Goal: Information Seeking & Learning: Learn about a topic

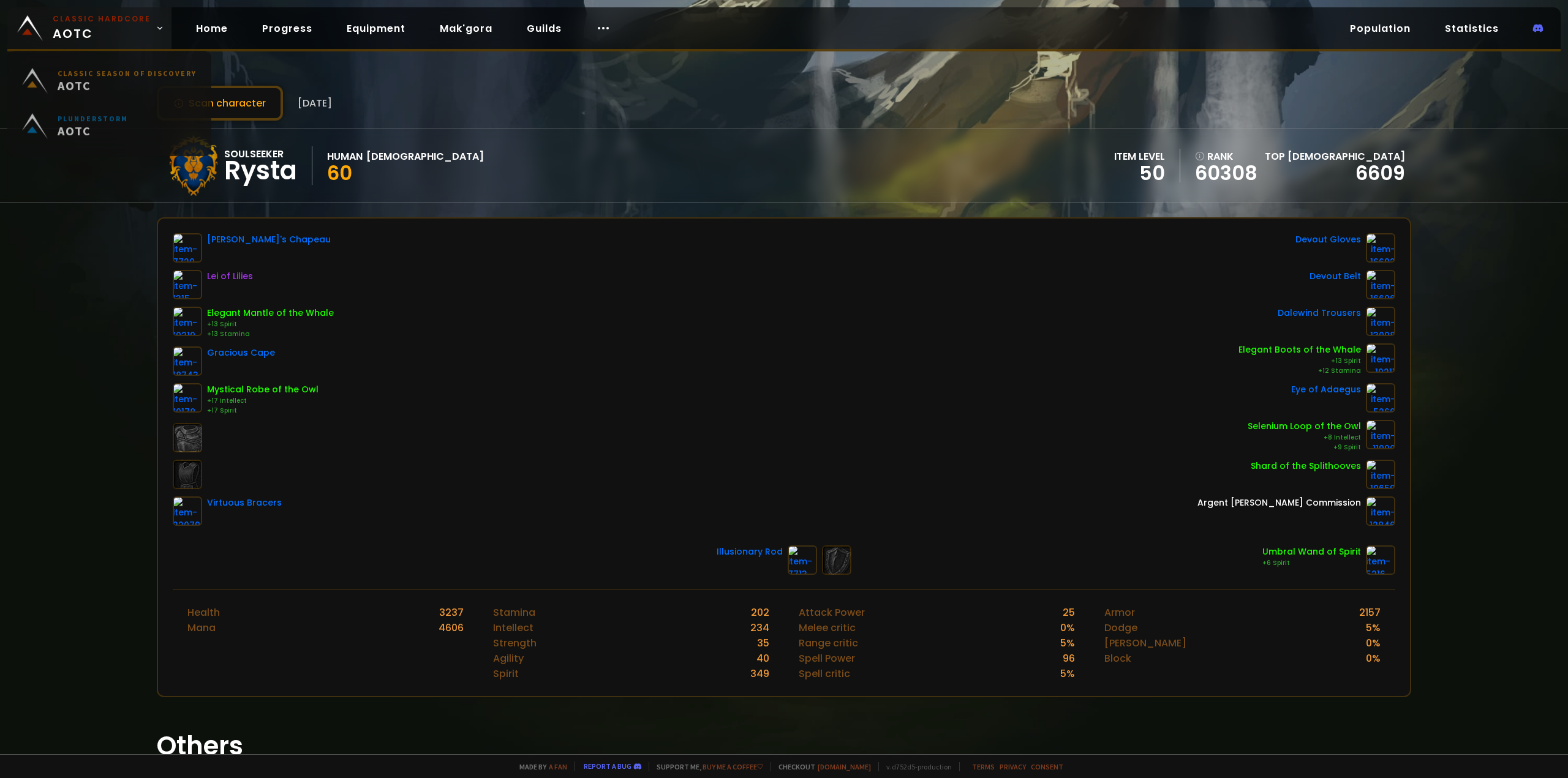
click at [93, 31] on span "Classic Hardcore AOTC" at bounding box center [102, 28] width 98 height 30
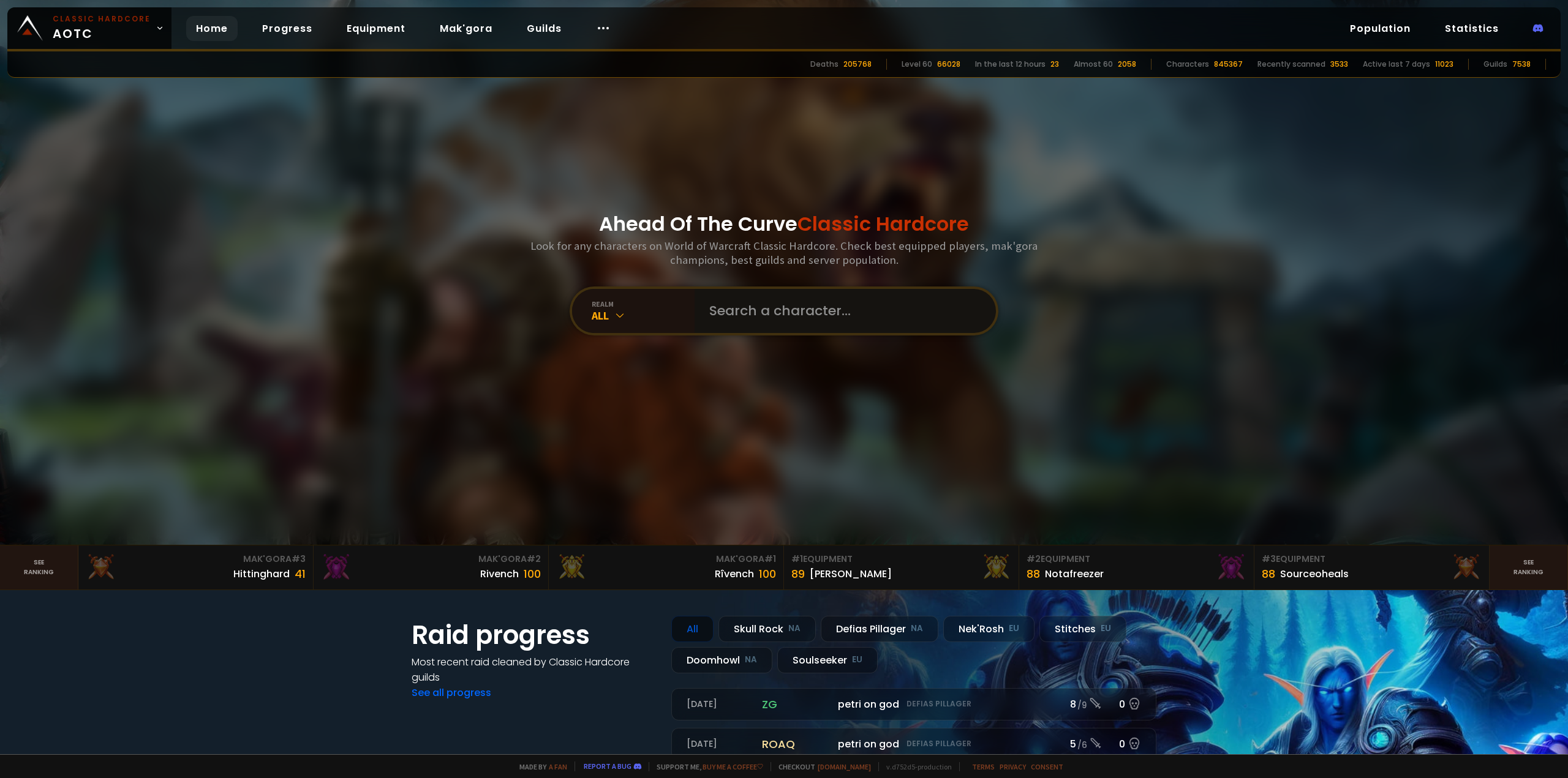
click at [771, 306] on input "text" at bounding box center [841, 310] width 279 height 44
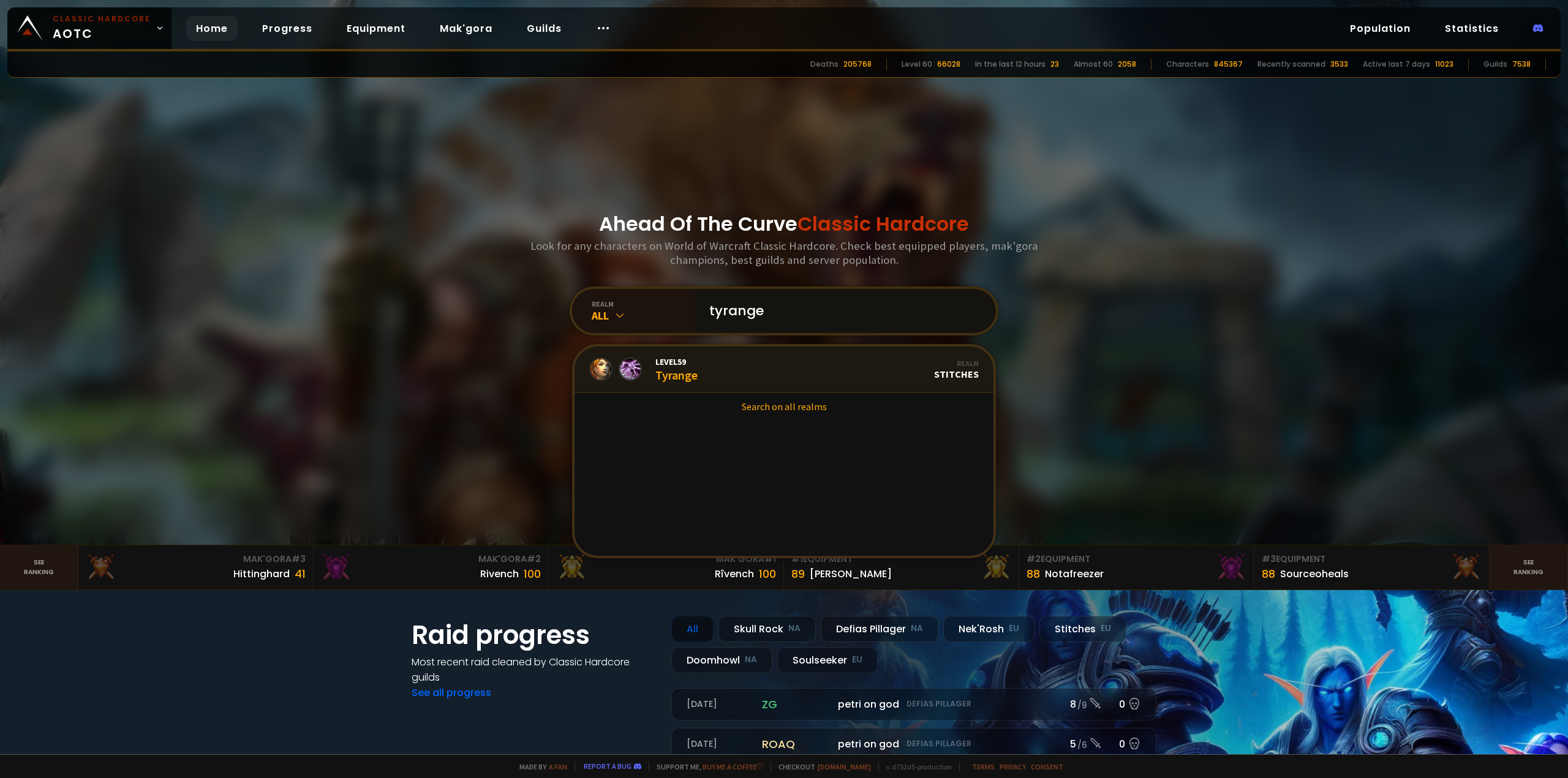
type input "tyrange"
click at [692, 363] on span "Level 59" at bounding box center [676, 361] width 42 height 11
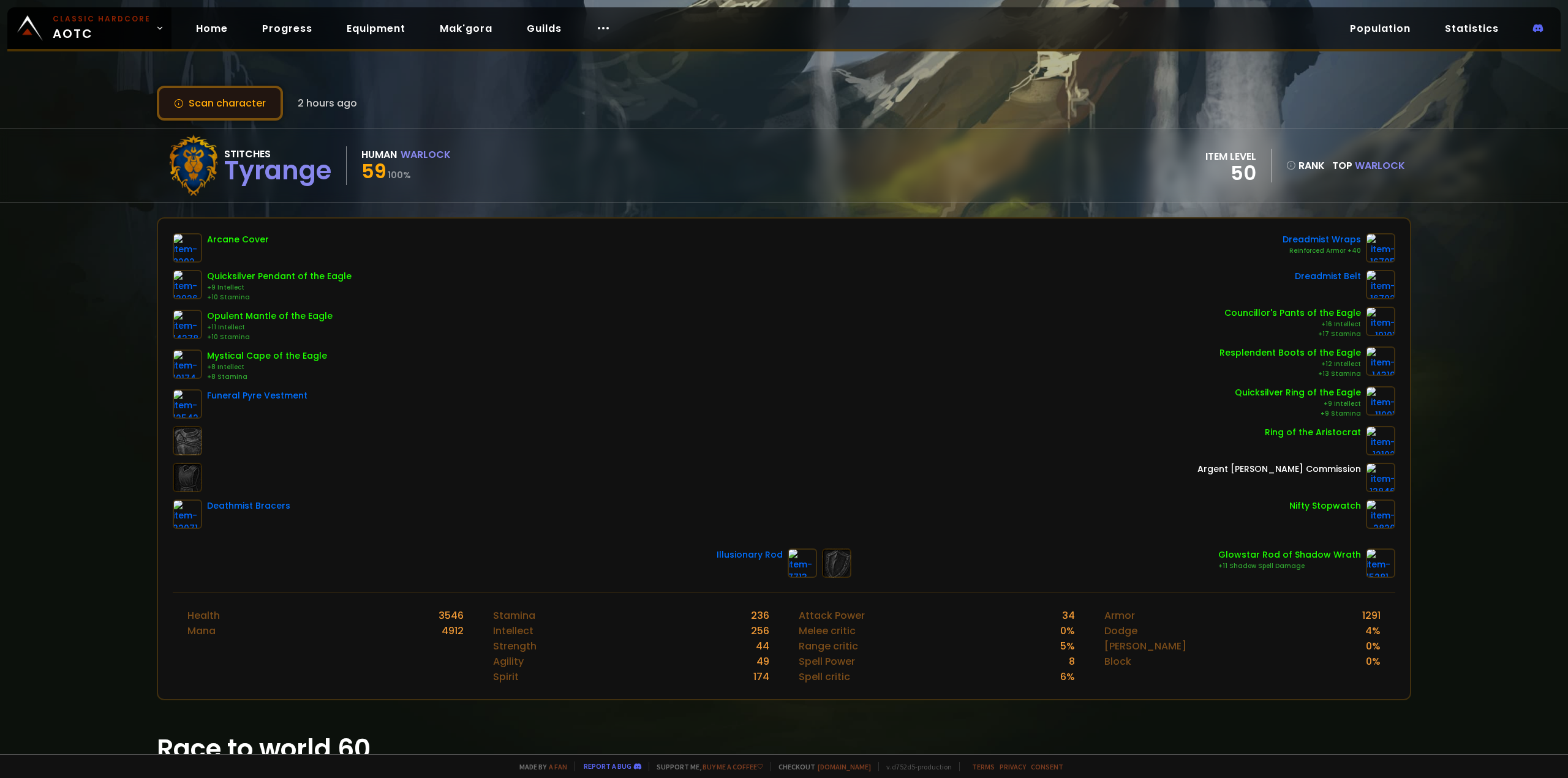
click at [229, 102] on button "Scan character" at bounding box center [220, 103] width 126 height 35
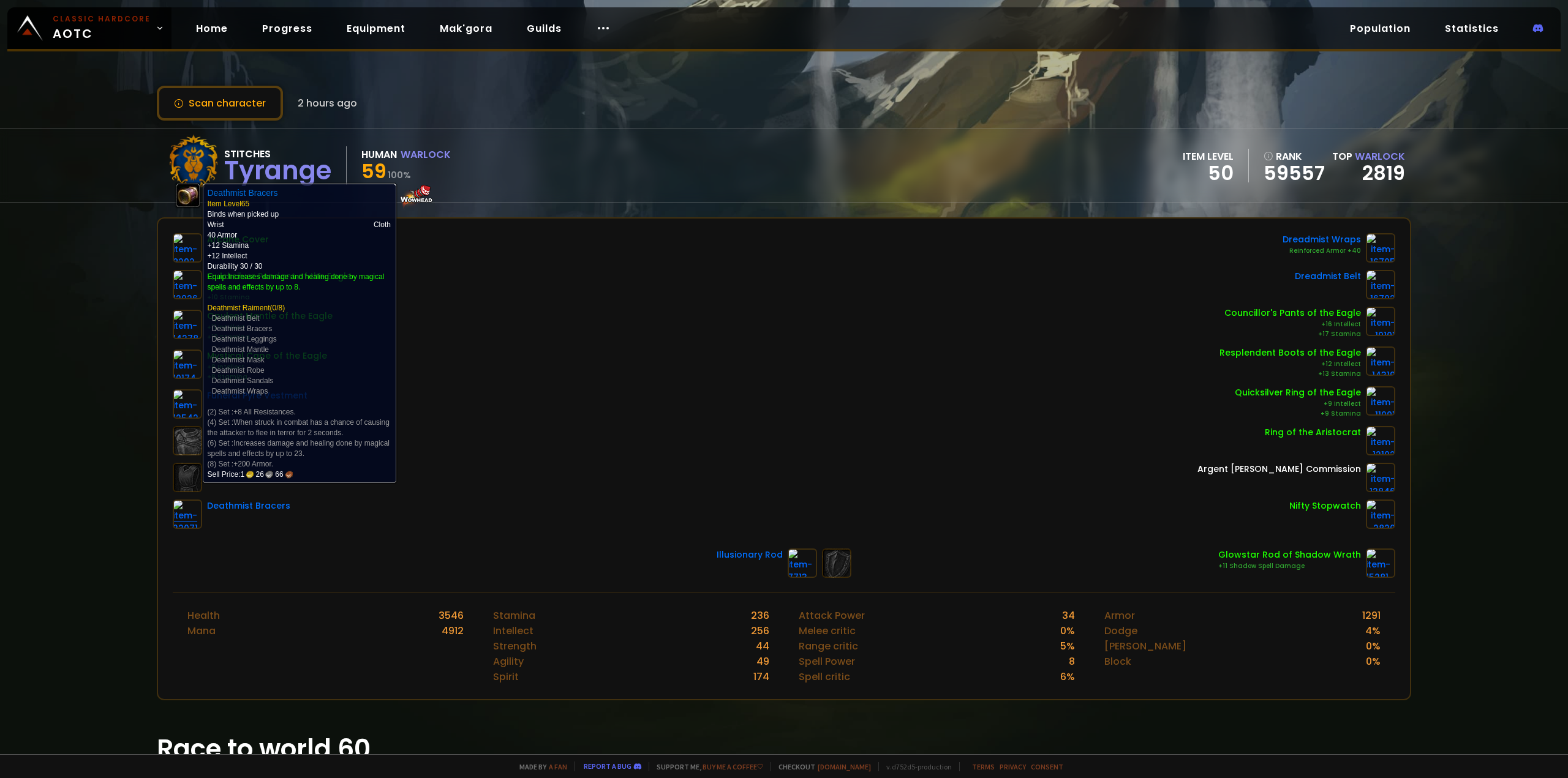
click at [188, 509] on img at bounding box center [187, 514] width 30 height 30
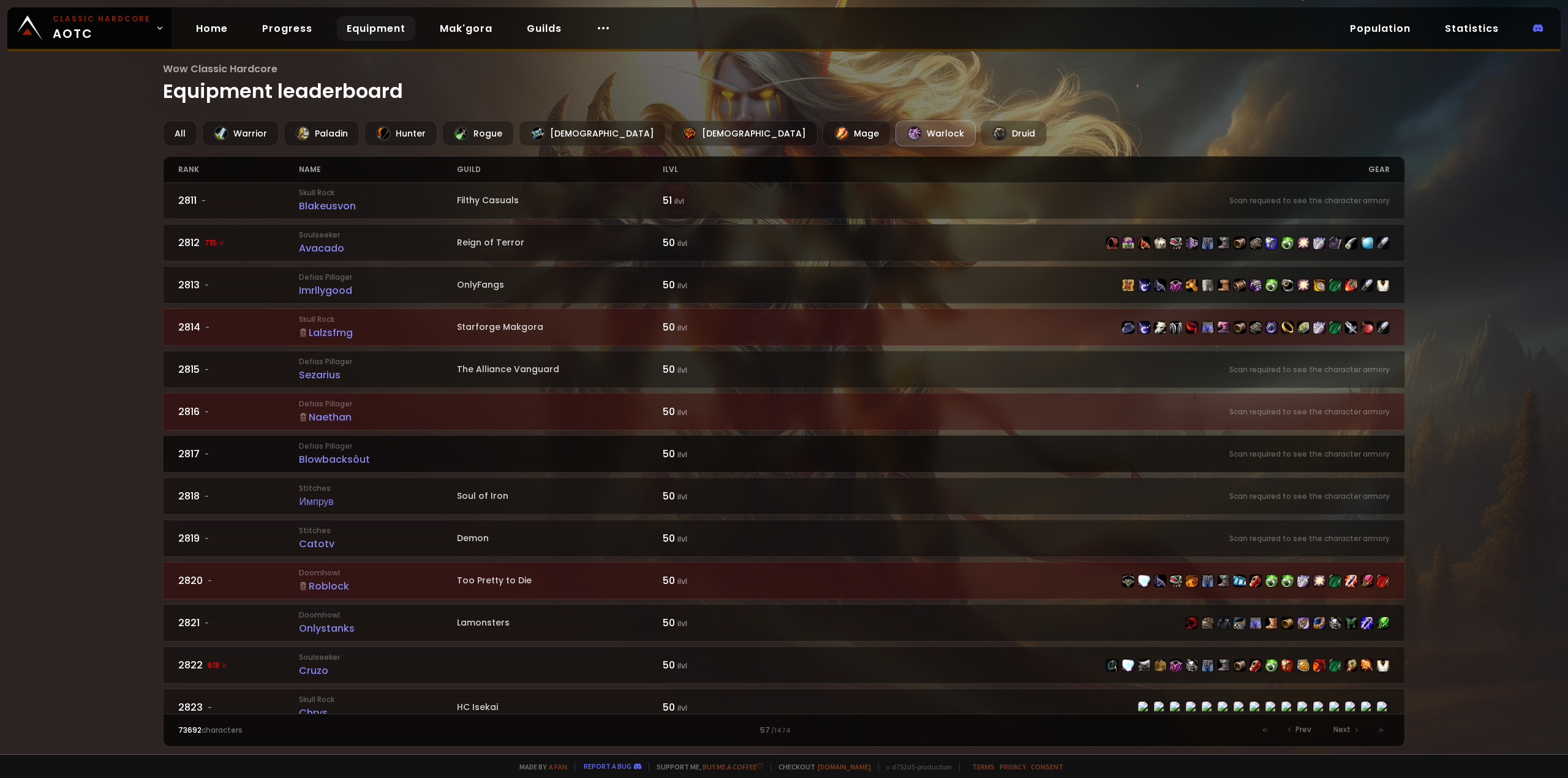
scroll to position [306, 0]
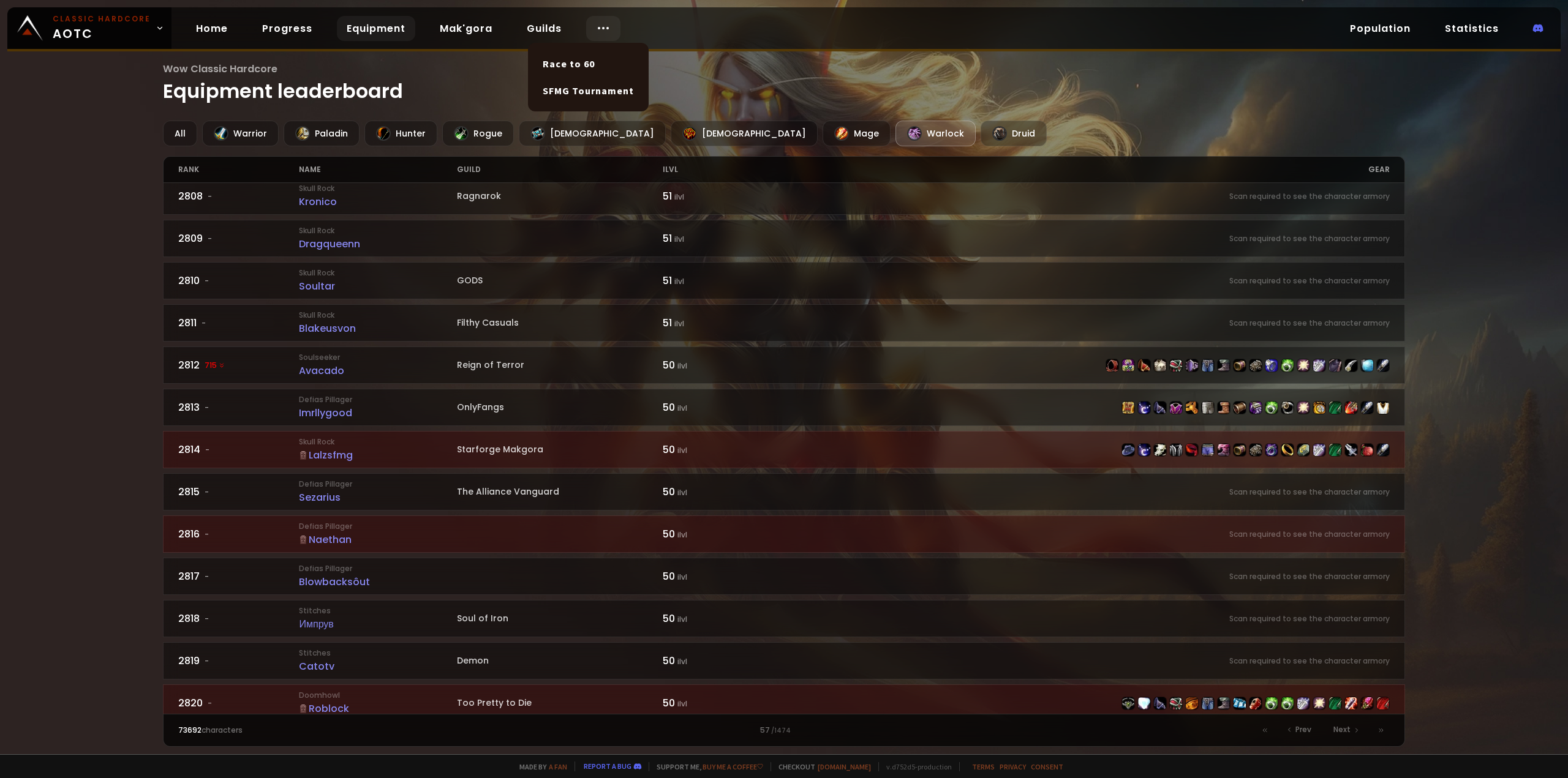
click at [586, 24] on div at bounding box center [603, 28] width 34 height 25
click at [1375, 26] on link "Population" at bounding box center [1380, 28] width 80 height 25
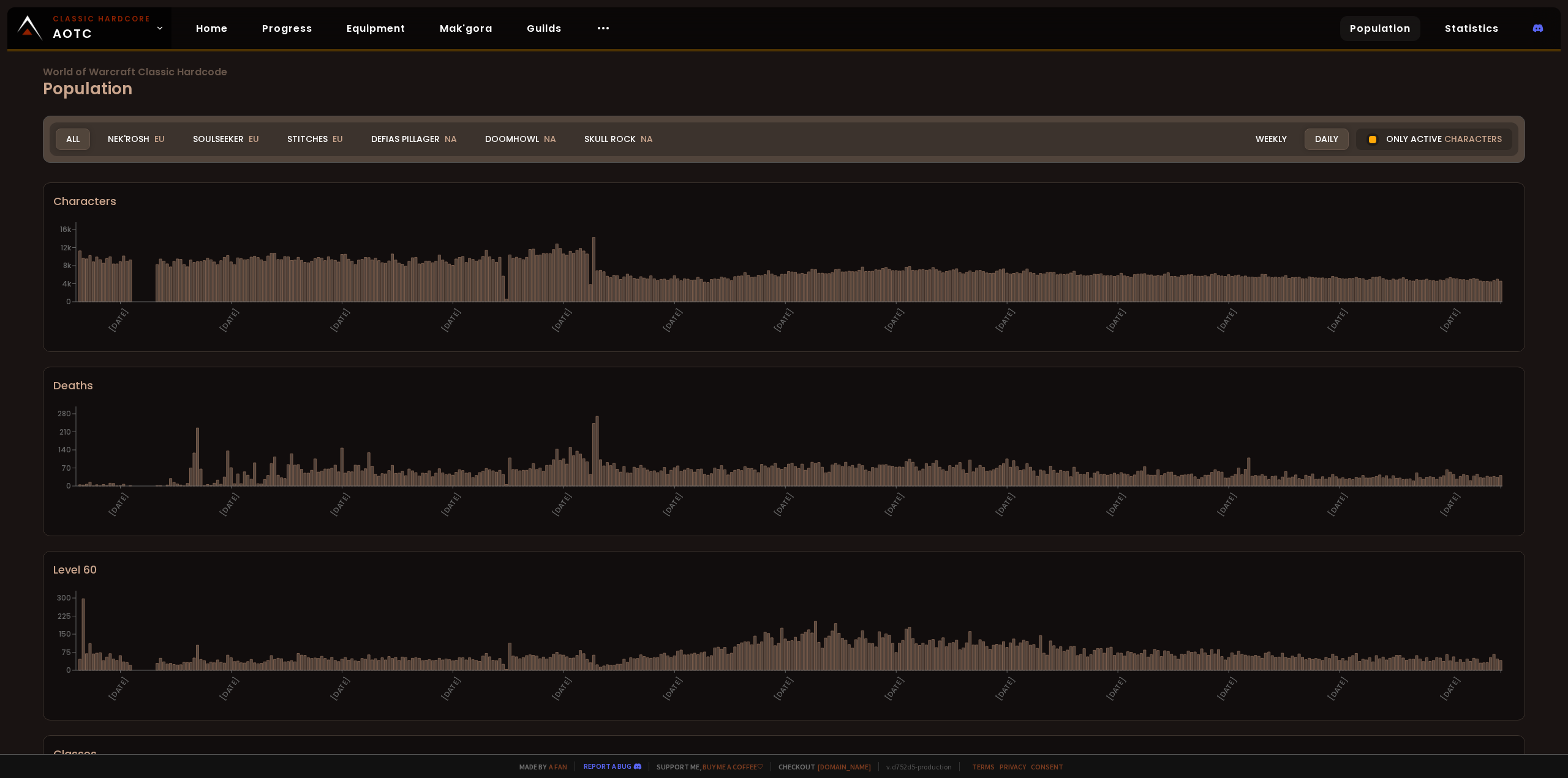
click at [270, 132] on div "Realm All All Nek'Rosh EU Soulseeker EU Stitches EU Defias Pillager NA Doomhowl…" at bounding box center [359, 139] width 607 height 22
click at [294, 133] on div "Stitches EU" at bounding box center [315, 139] width 77 height 22
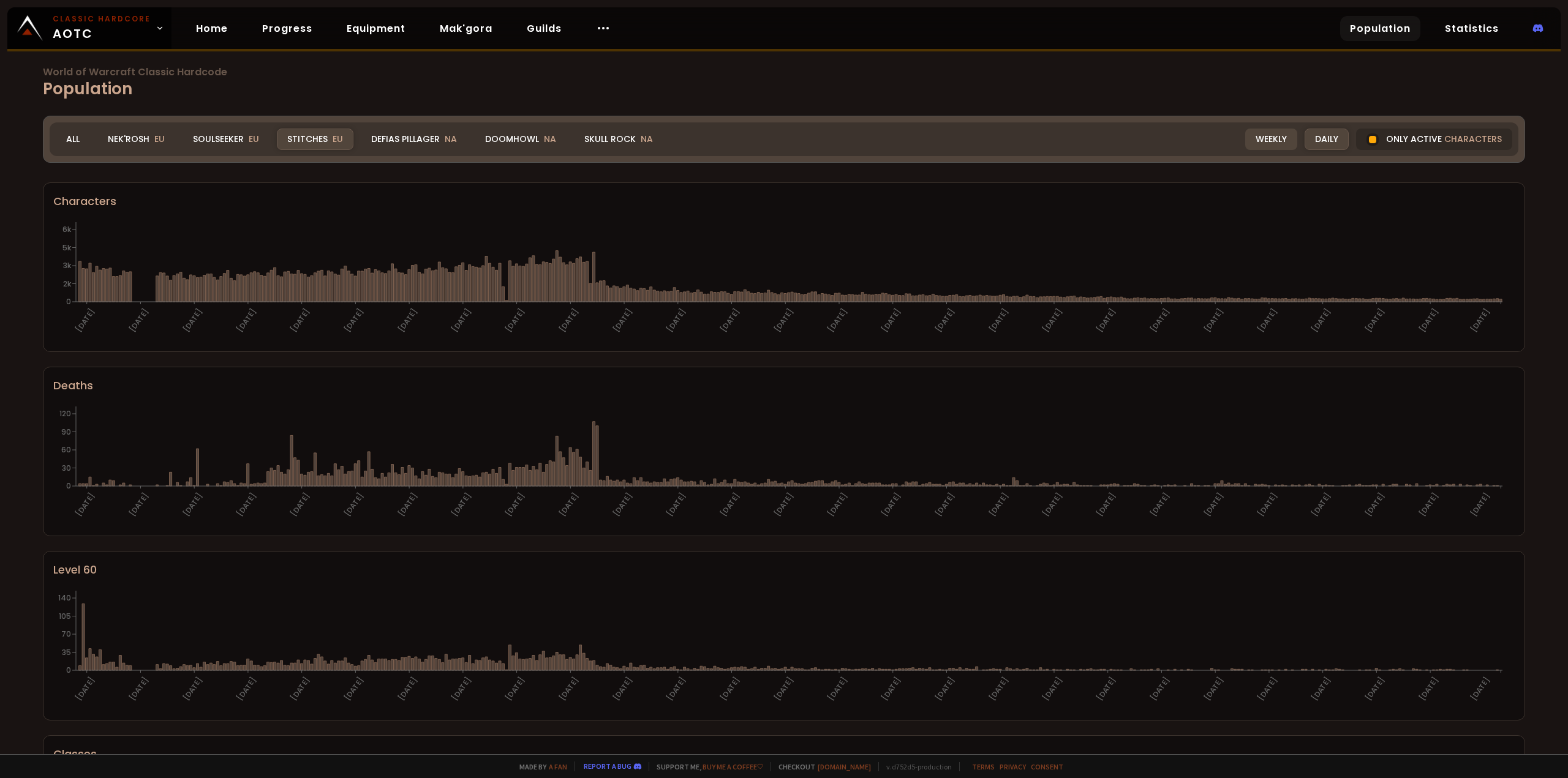
click at [1262, 134] on div "Weekly" at bounding box center [1270, 139] width 52 height 22
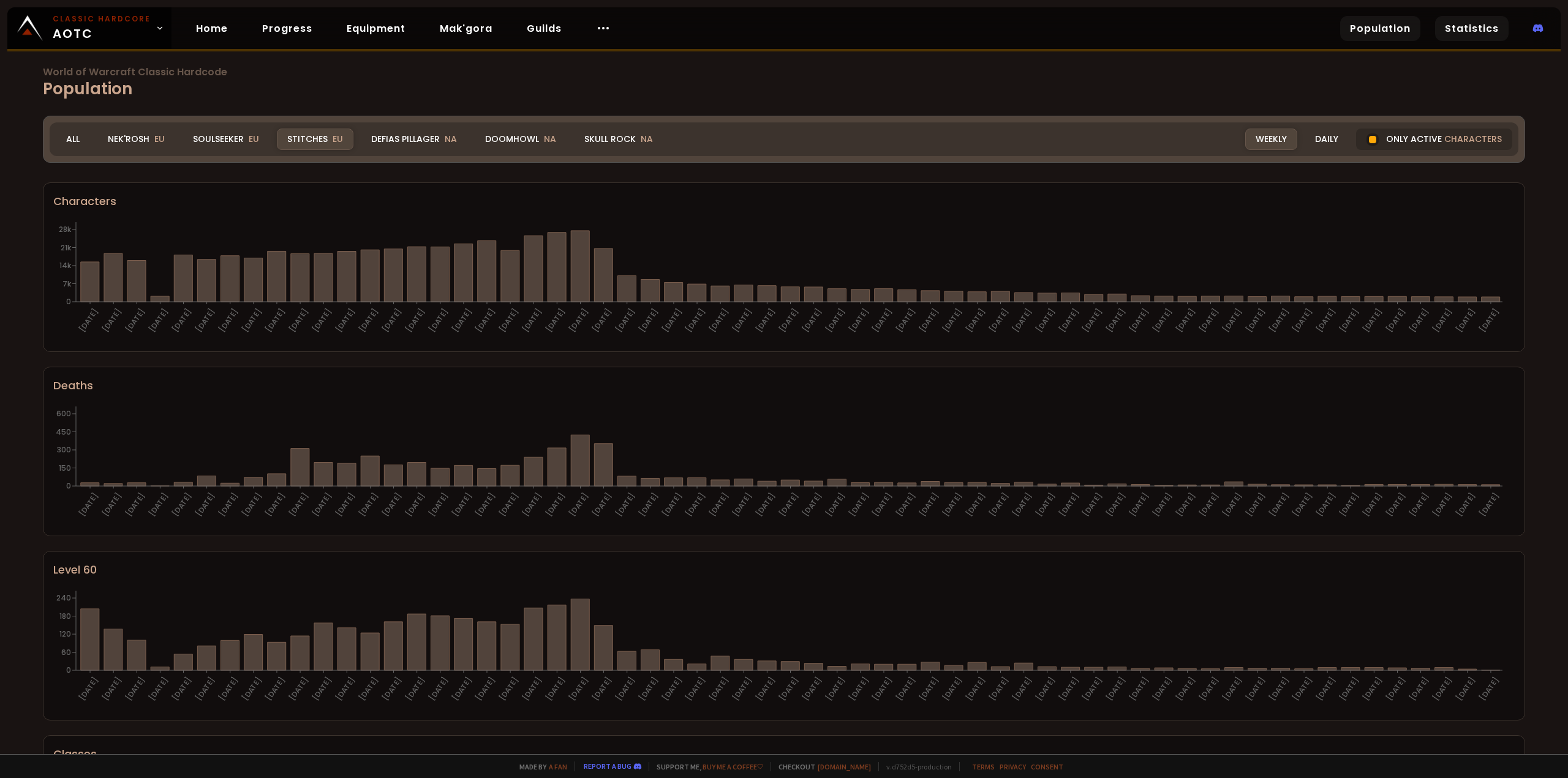
click at [1448, 27] on link "Statistics" at bounding box center [1471, 28] width 74 height 25
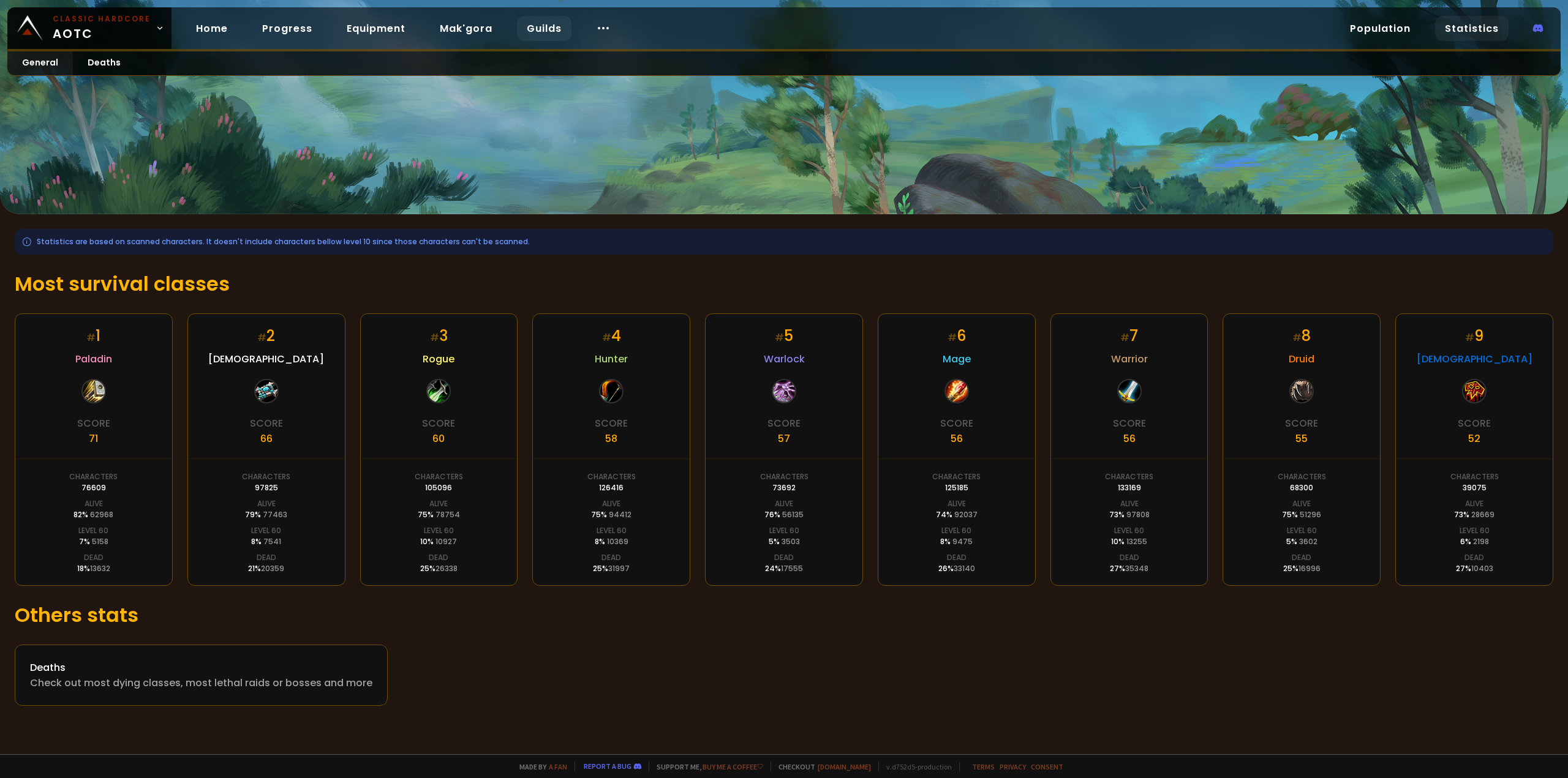
click at [544, 24] on link "Guilds" at bounding box center [544, 28] width 54 height 25
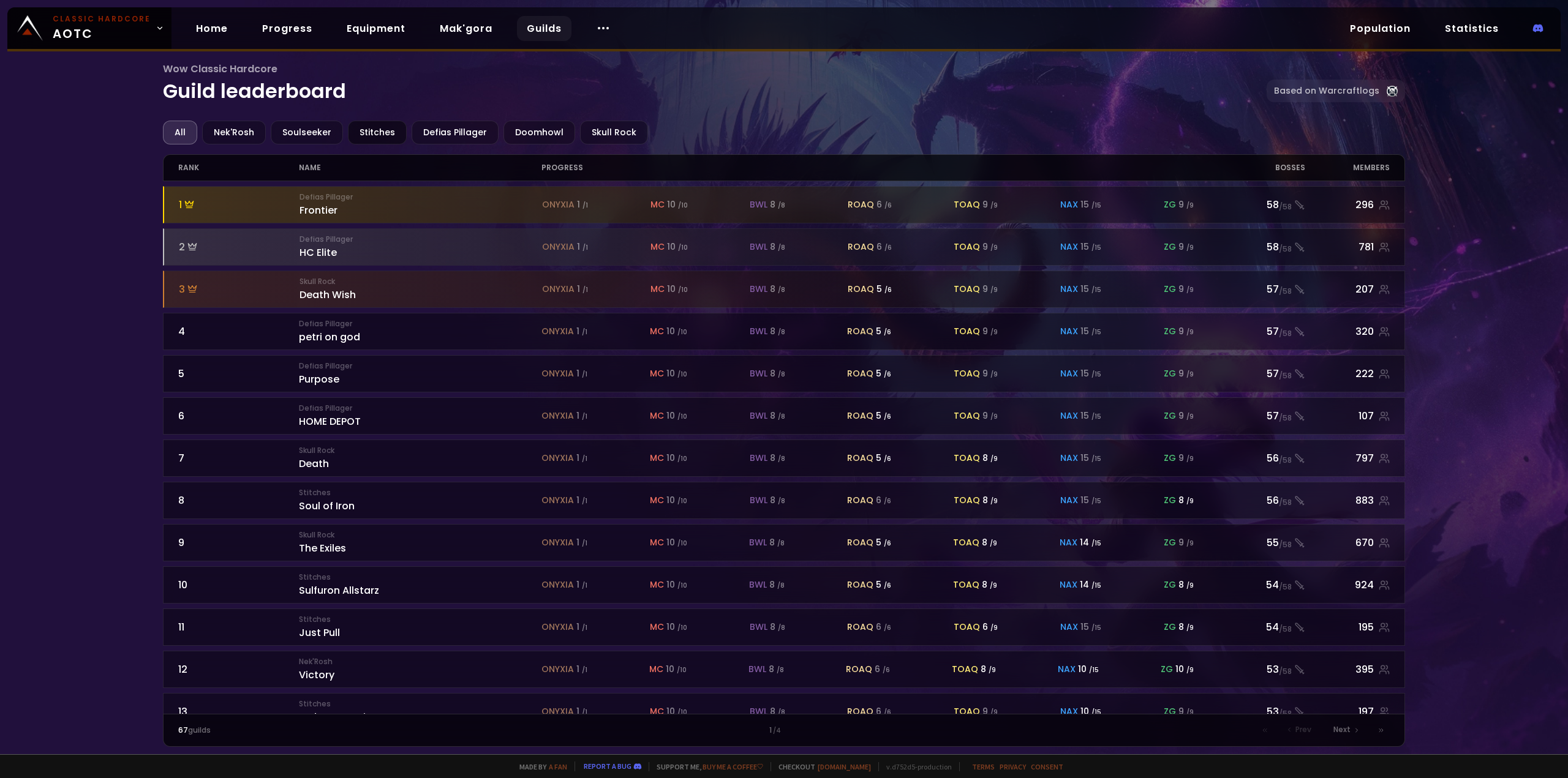
click at [387, 129] on div "Stitches" at bounding box center [377, 133] width 58 height 24
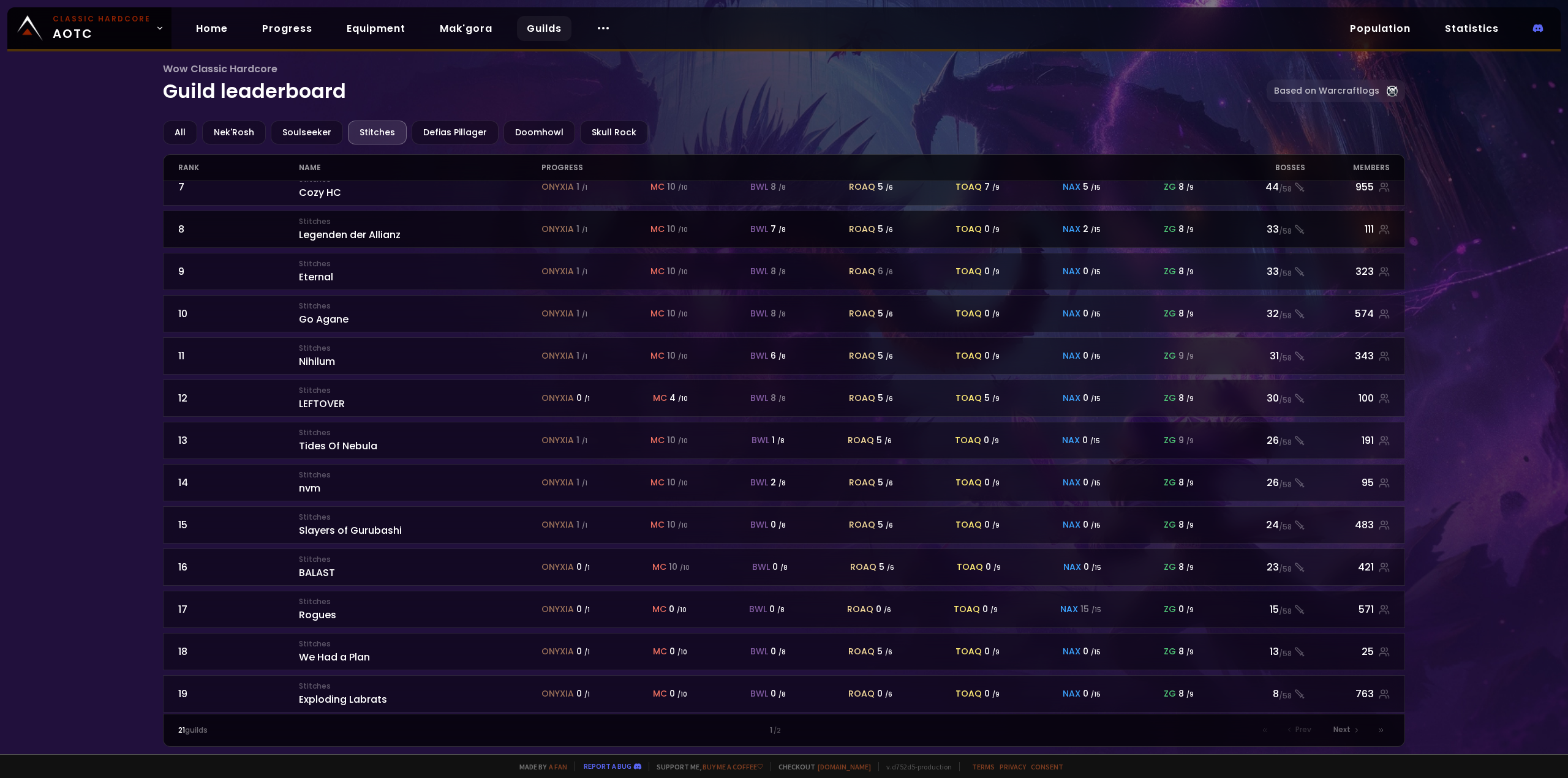
scroll to position [285, 0]
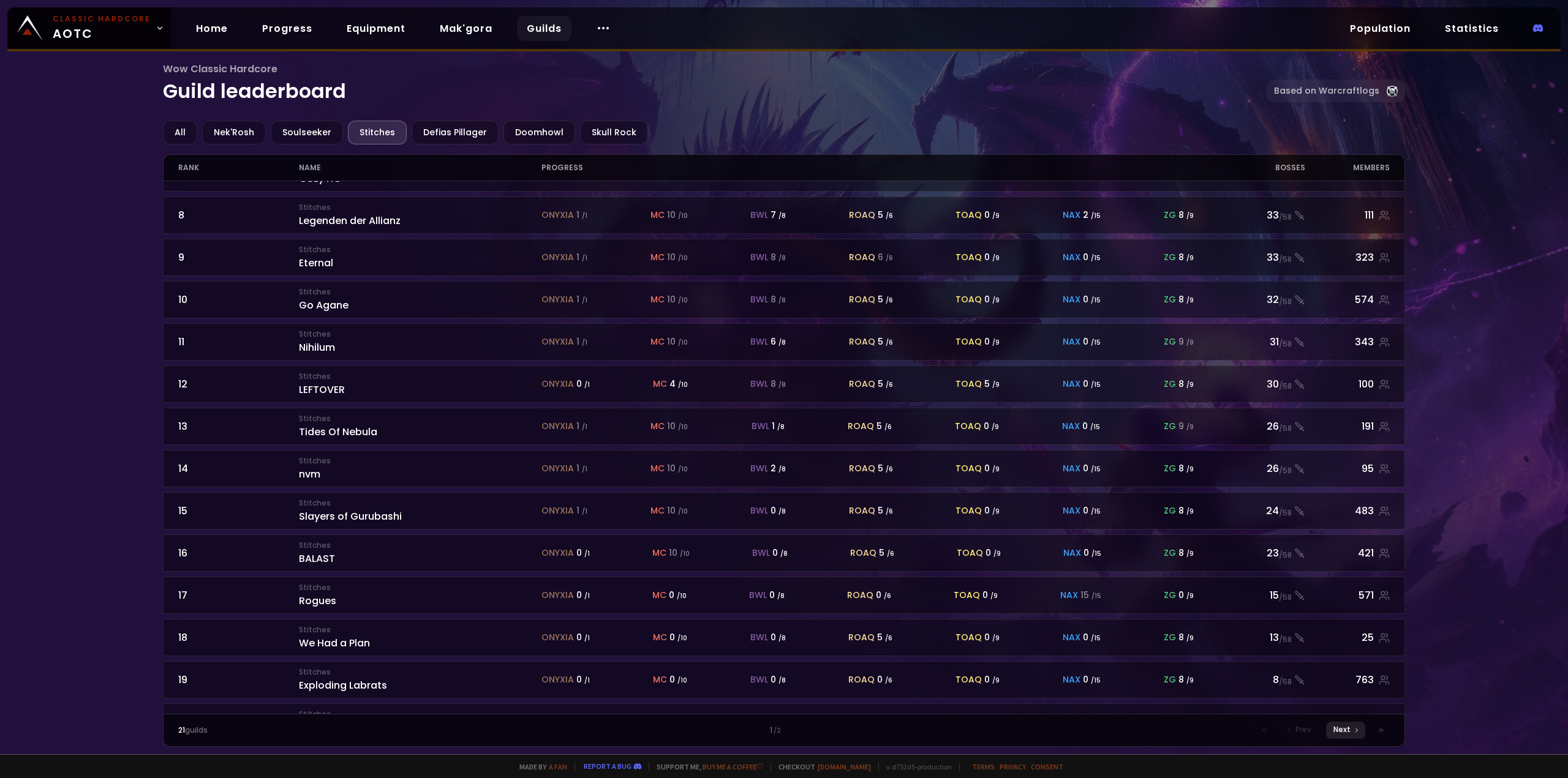
click at [1346, 732] on span "Next" at bounding box center [1341, 730] width 17 height 11
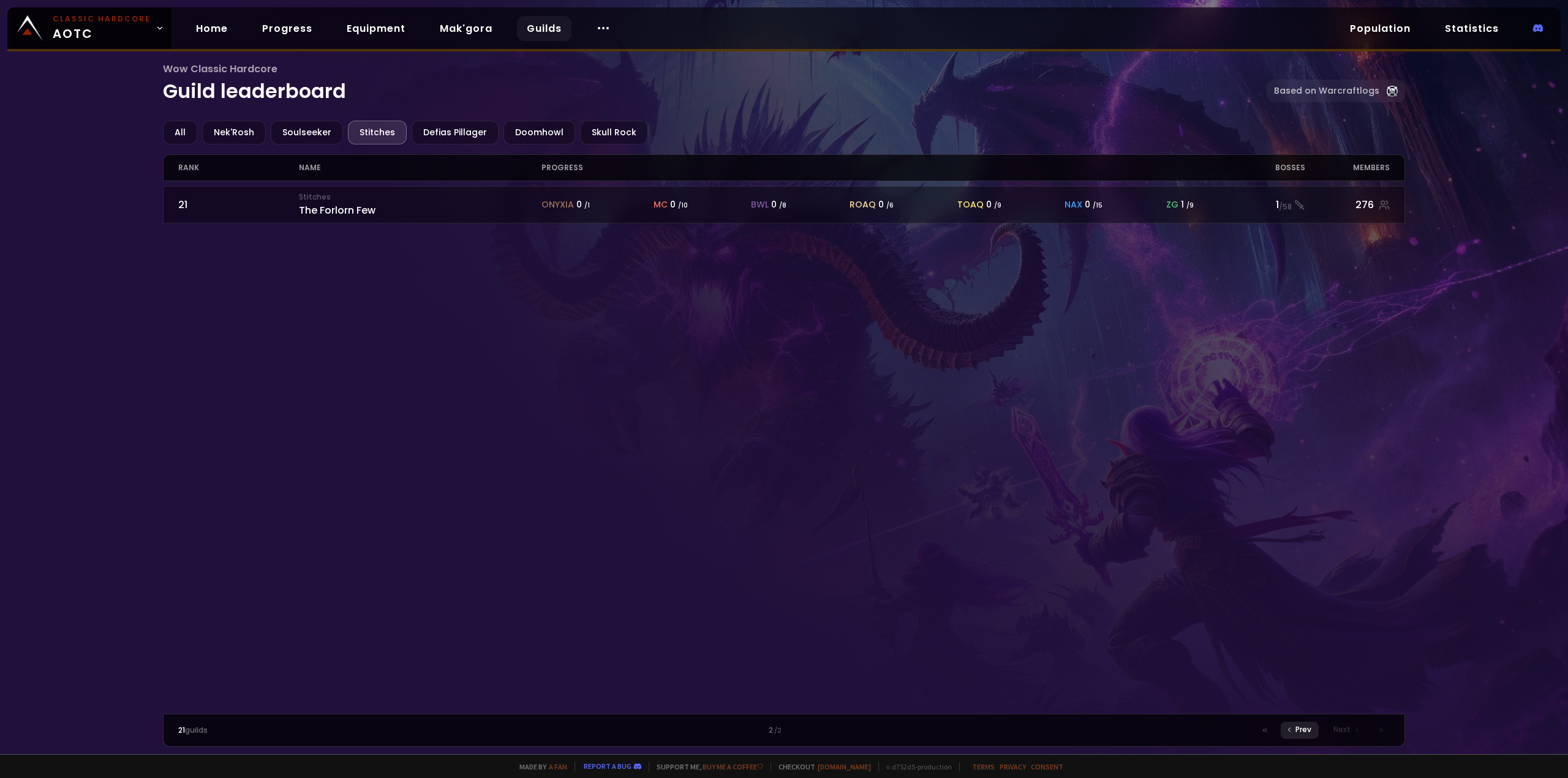
click at [1310, 730] on span "Prev" at bounding box center [1303, 730] width 16 height 11
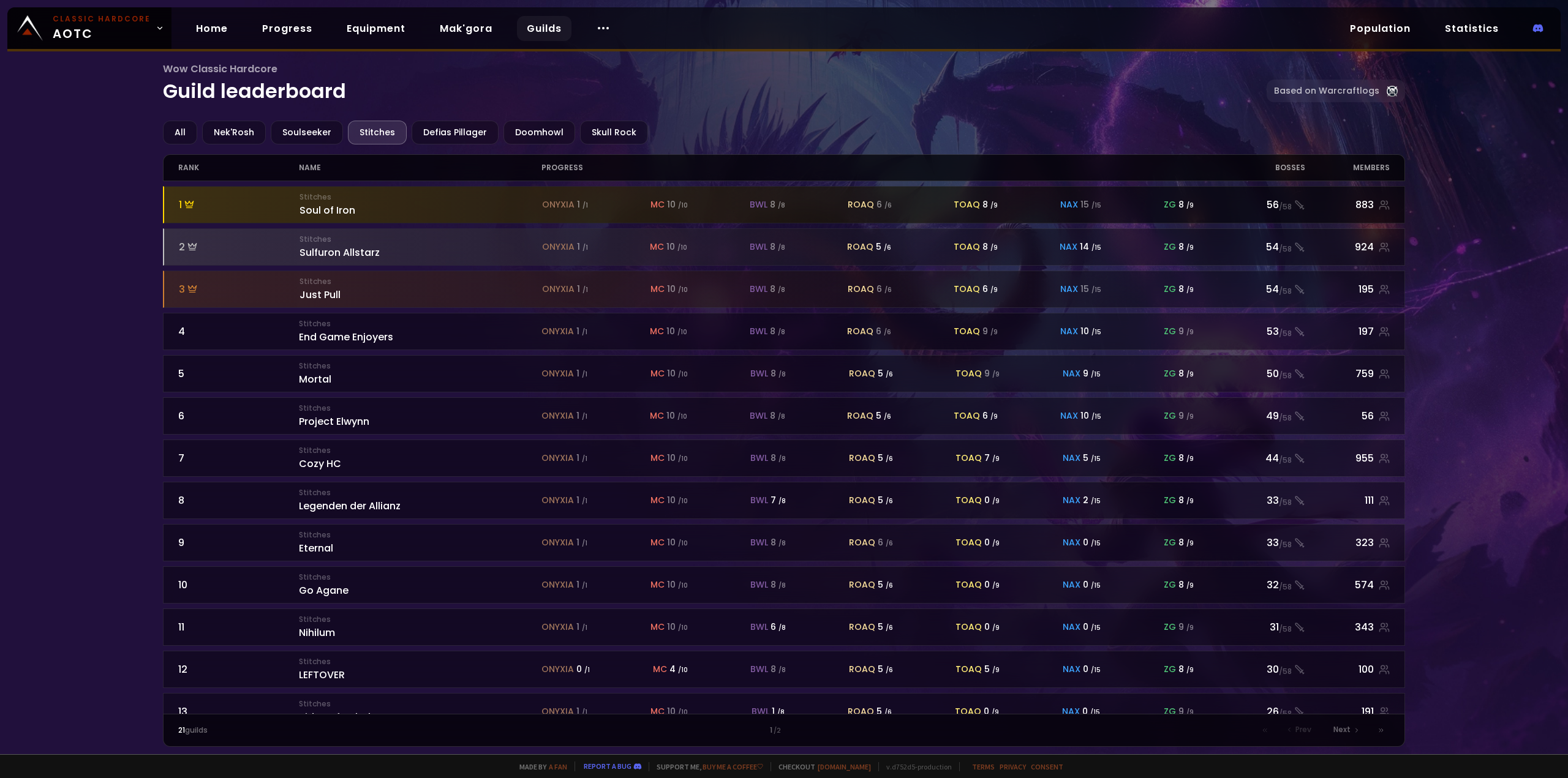
click at [1178, 207] on div "8 / 9" at bounding box center [1186, 205] width 15 height 13
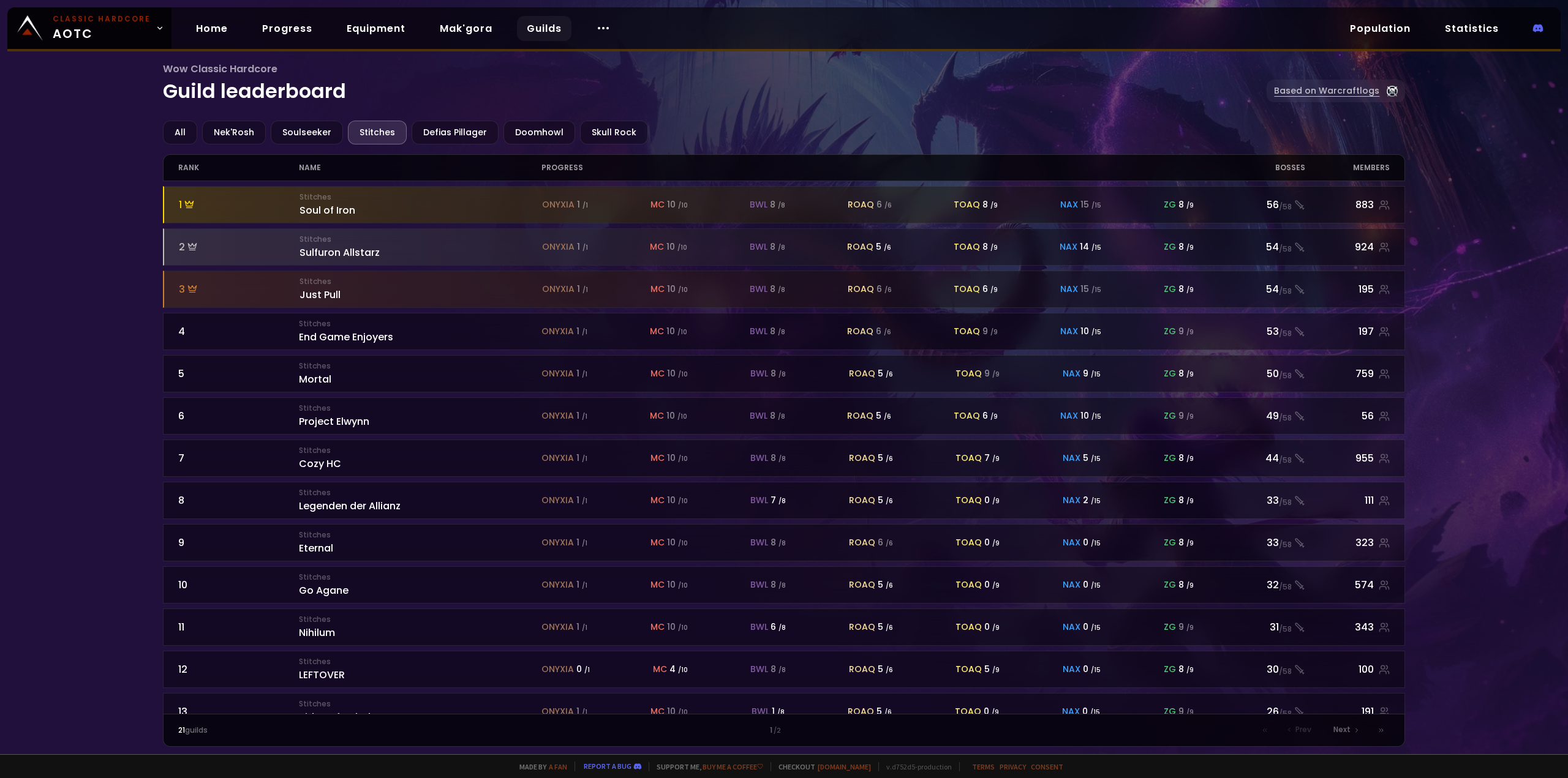
click at [1324, 91] on link "Based on Warcraftlogs" at bounding box center [1335, 91] width 138 height 22
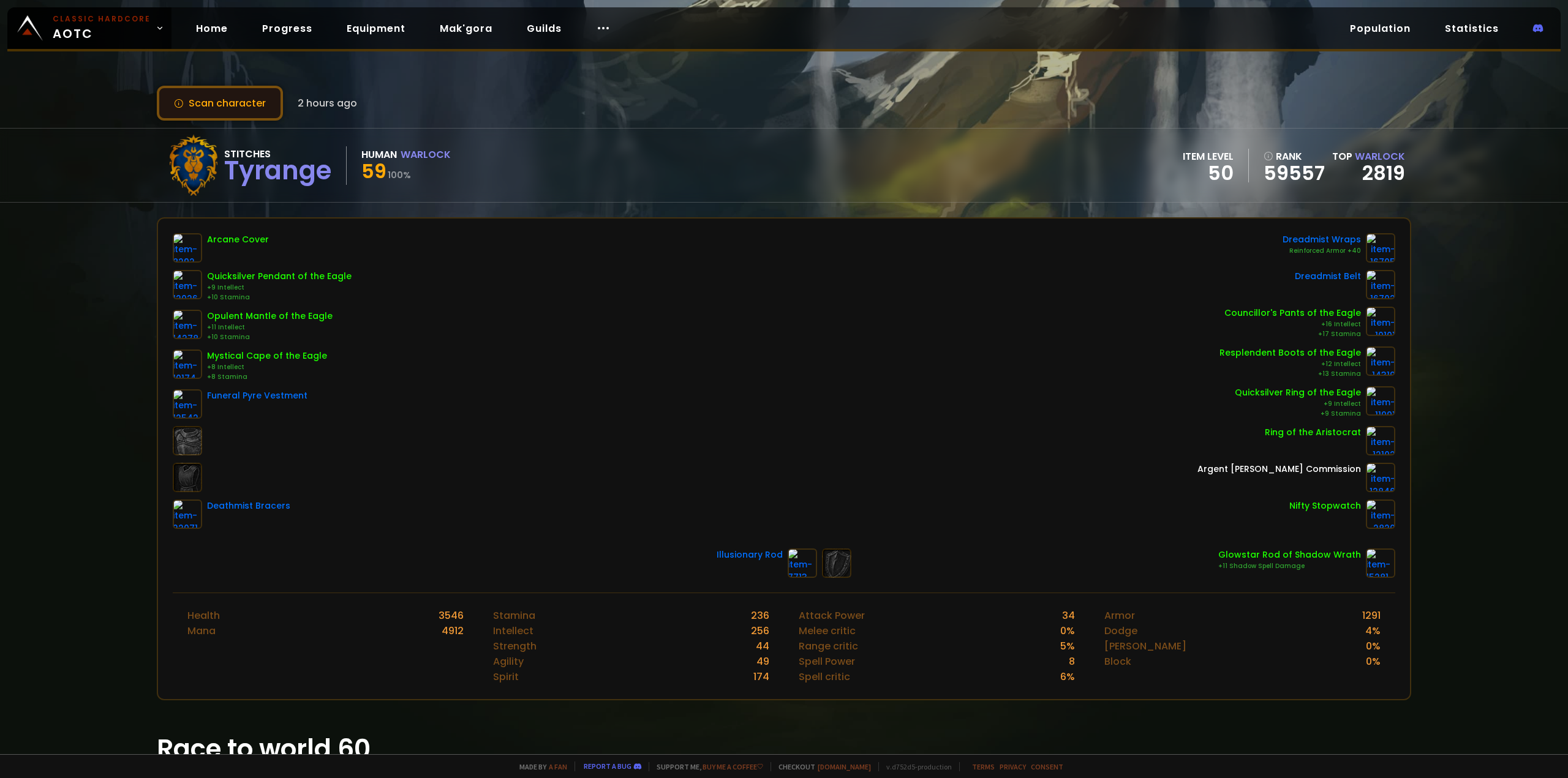
click at [213, 103] on button "Scan character" at bounding box center [220, 103] width 126 height 35
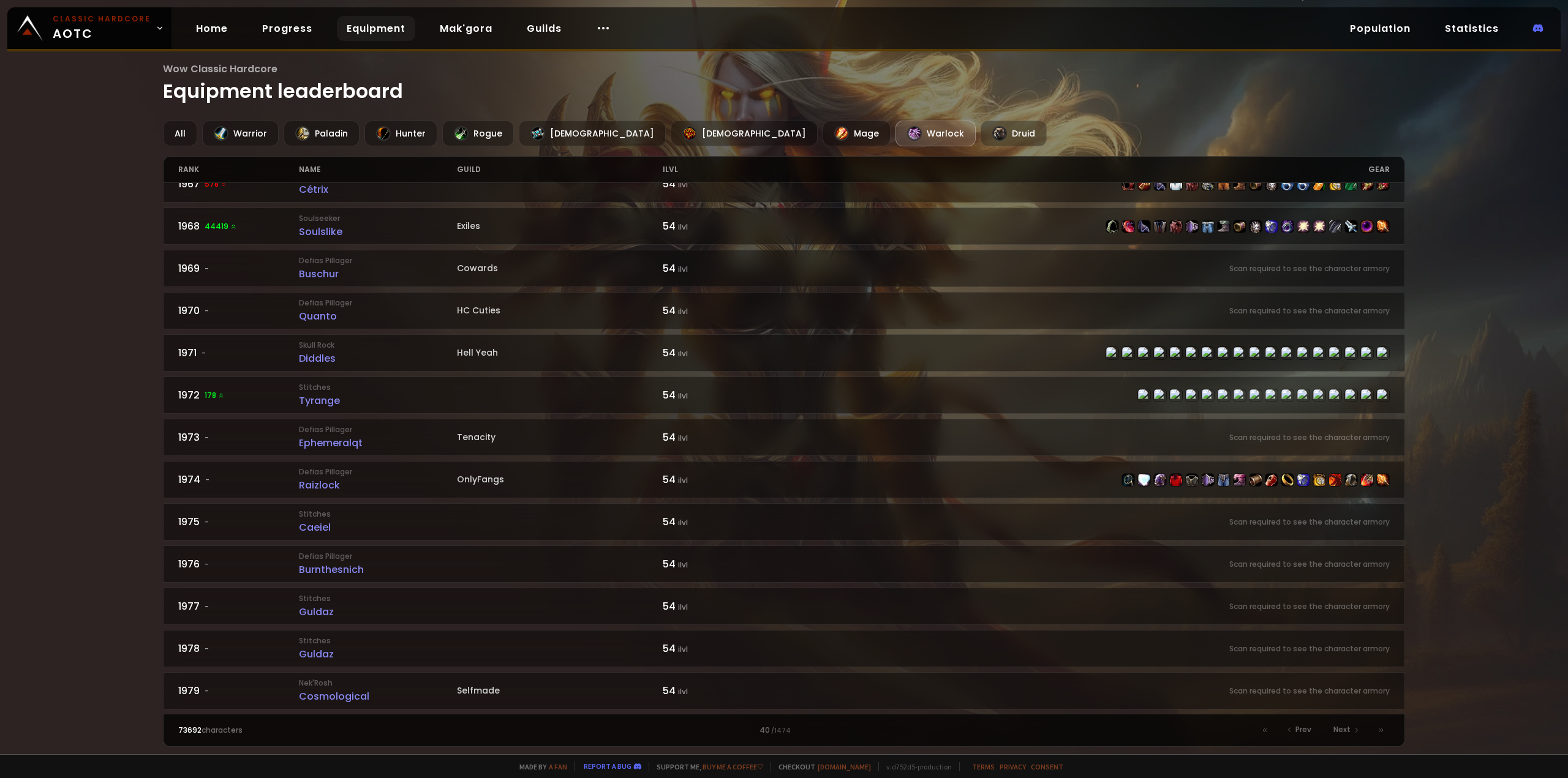
scroll to position [673, 0]
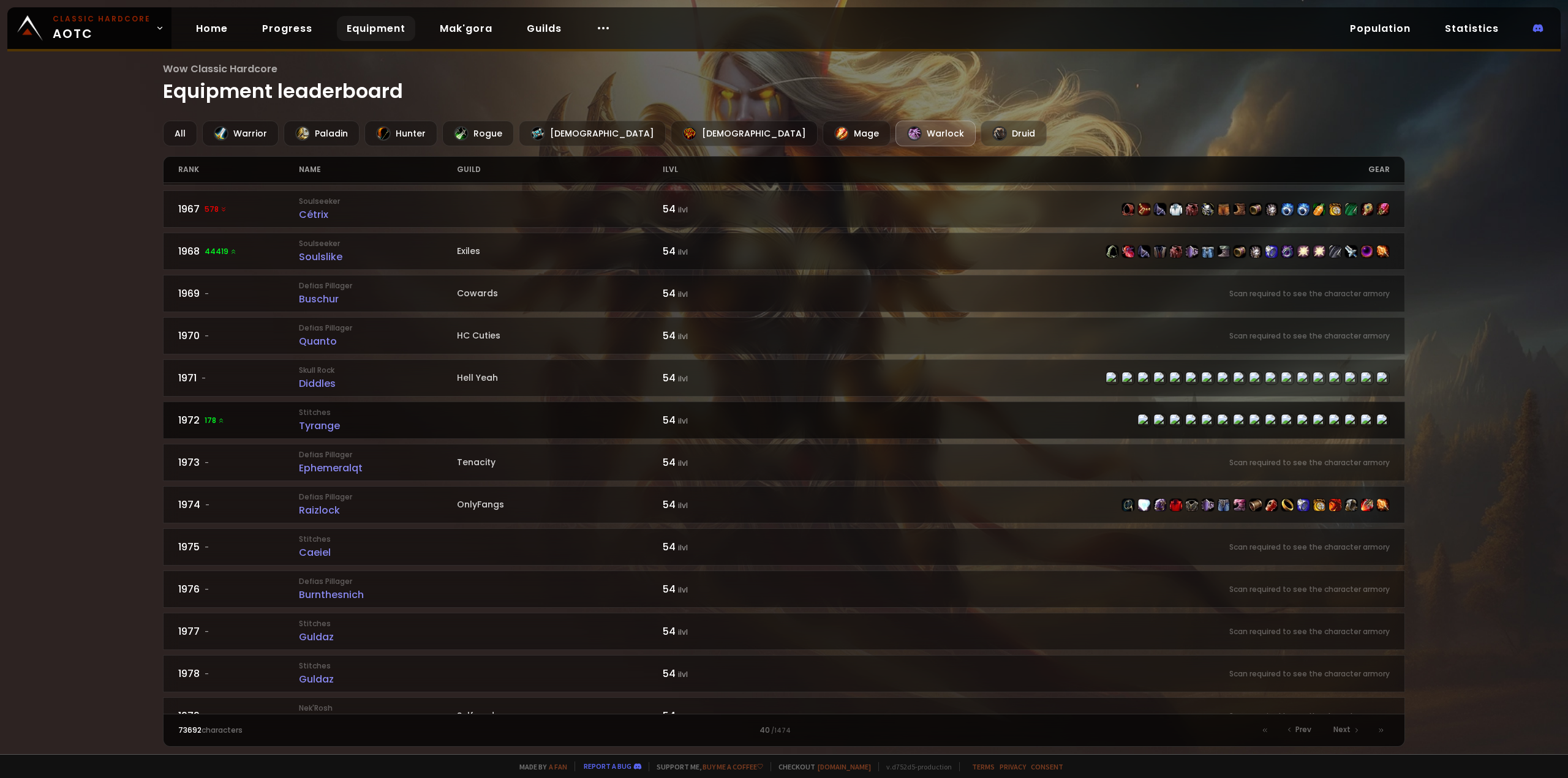
click at [306, 407] on small "Stitches" at bounding box center [378, 413] width 158 height 11
